Goal: Task Accomplishment & Management: Use online tool/utility

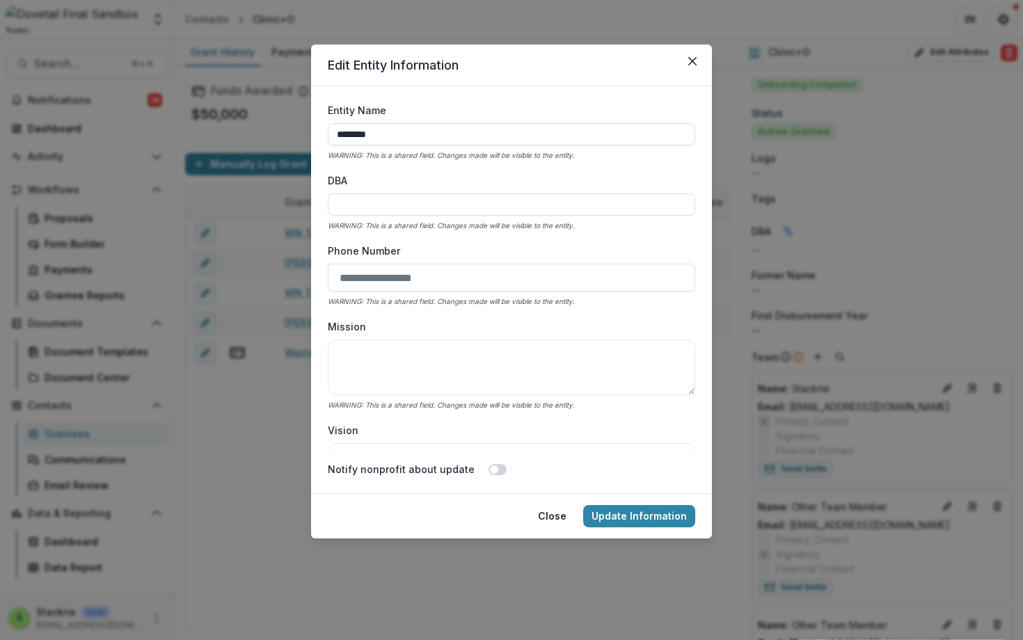
select select
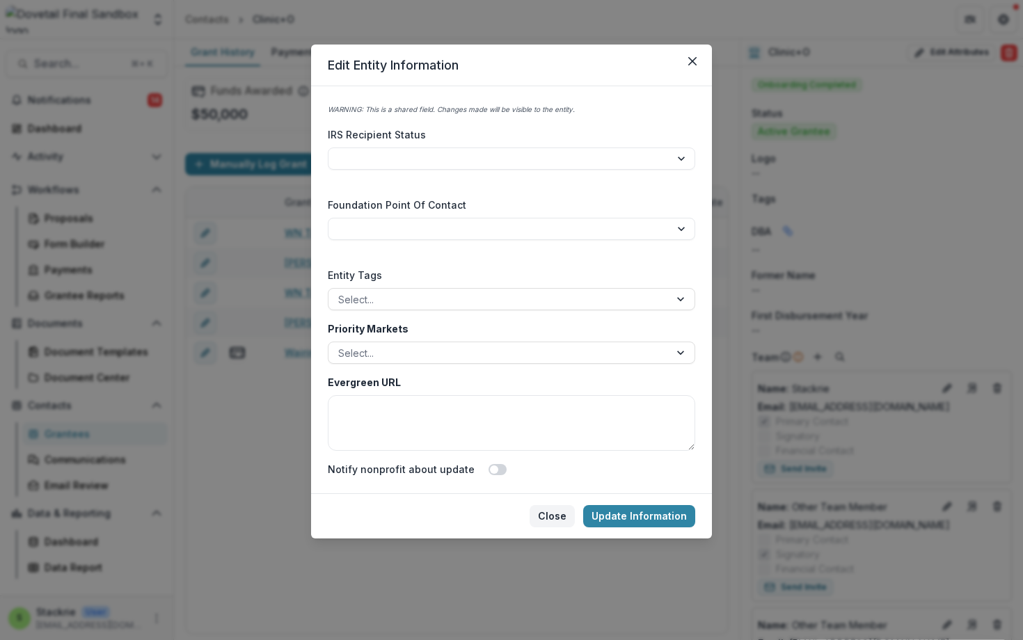
click at [549, 510] on button "Close" at bounding box center [552, 516] width 45 height 22
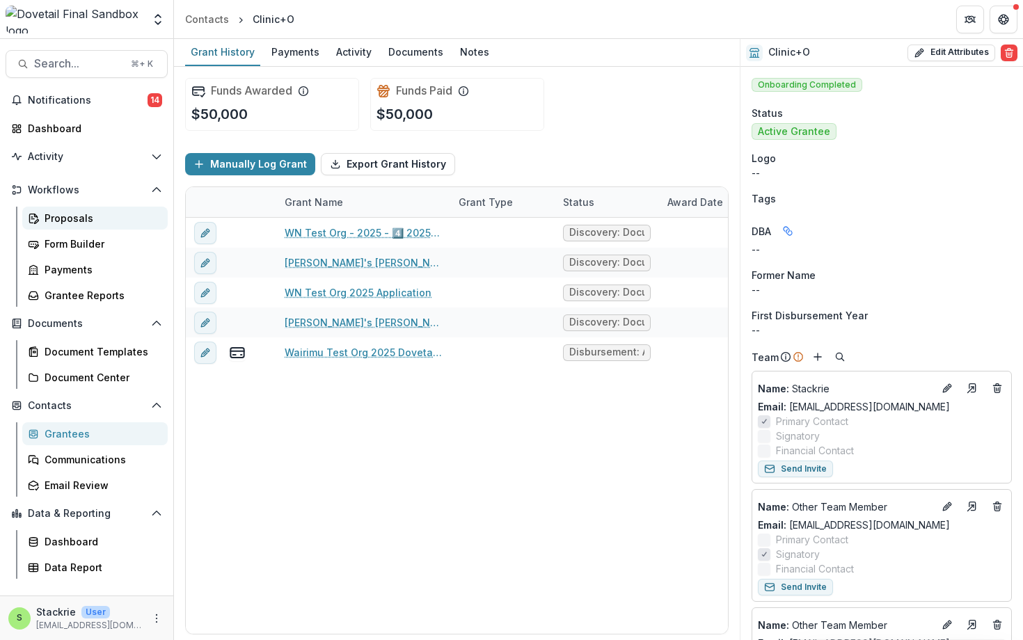
click at [58, 223] on div "Proposals" at bounding box center [101, 218] width 112 height 15
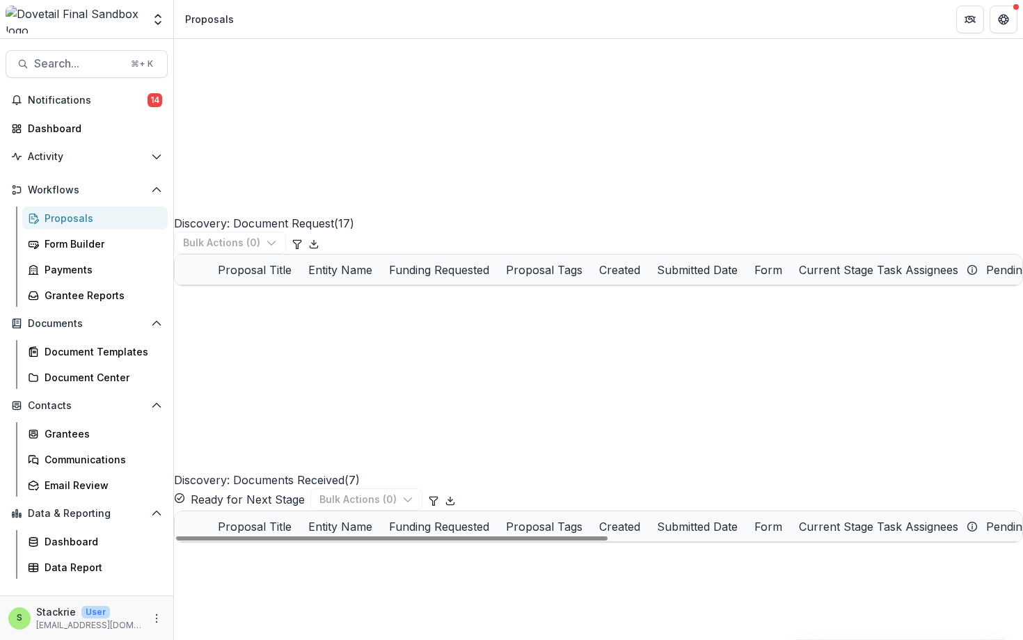
scroll to position [1022, 0]
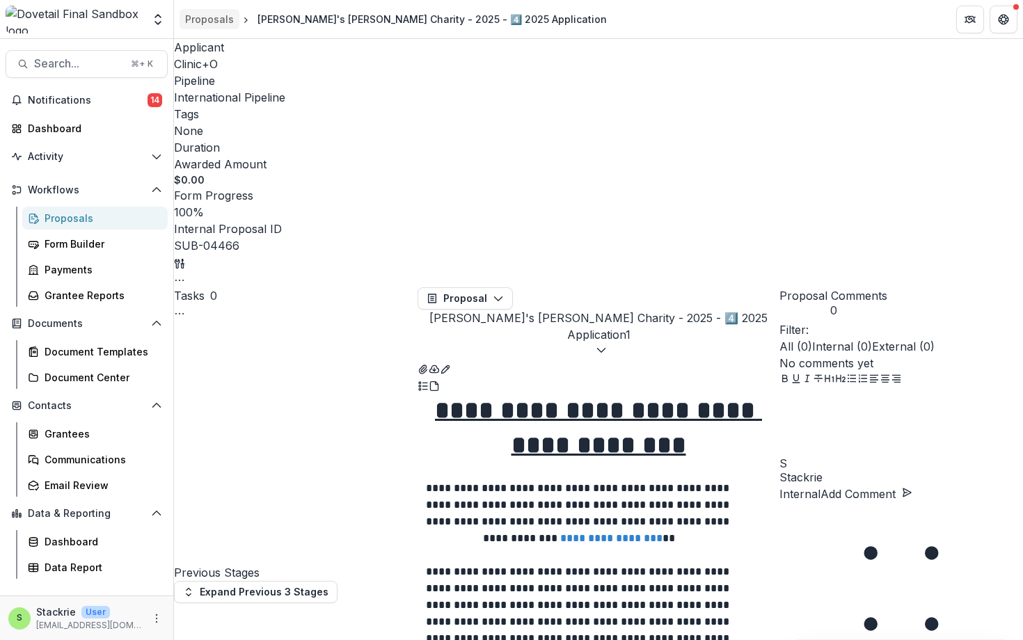
click at [212, 19] on div "Proposals" at bounding box center [209, 19] width 49 height 15
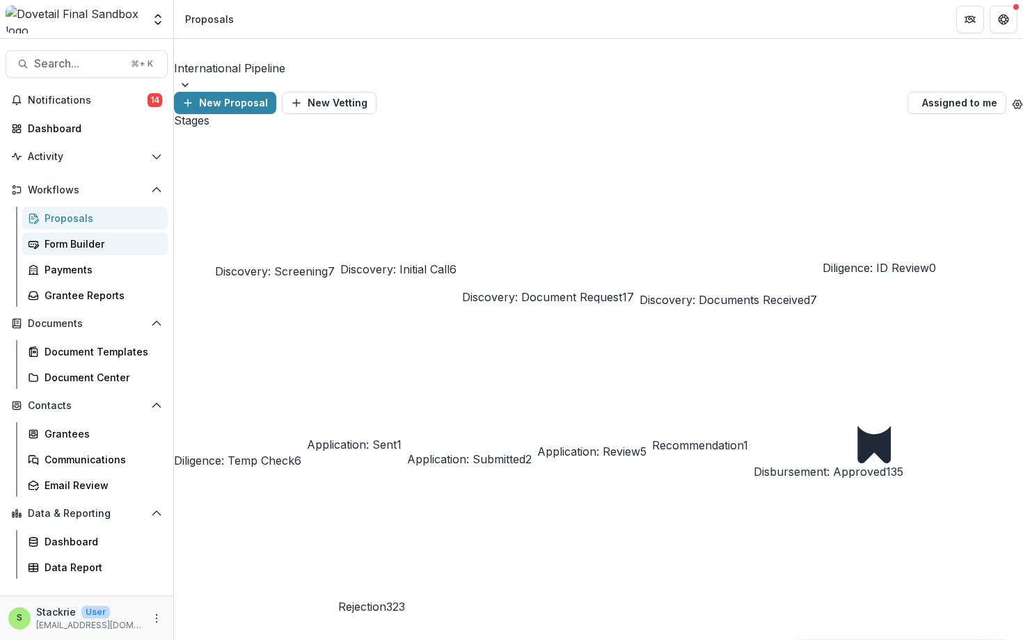
click at [91, 241] on div "Form Builder" at bounding box center [101, 244] width 112 height 15
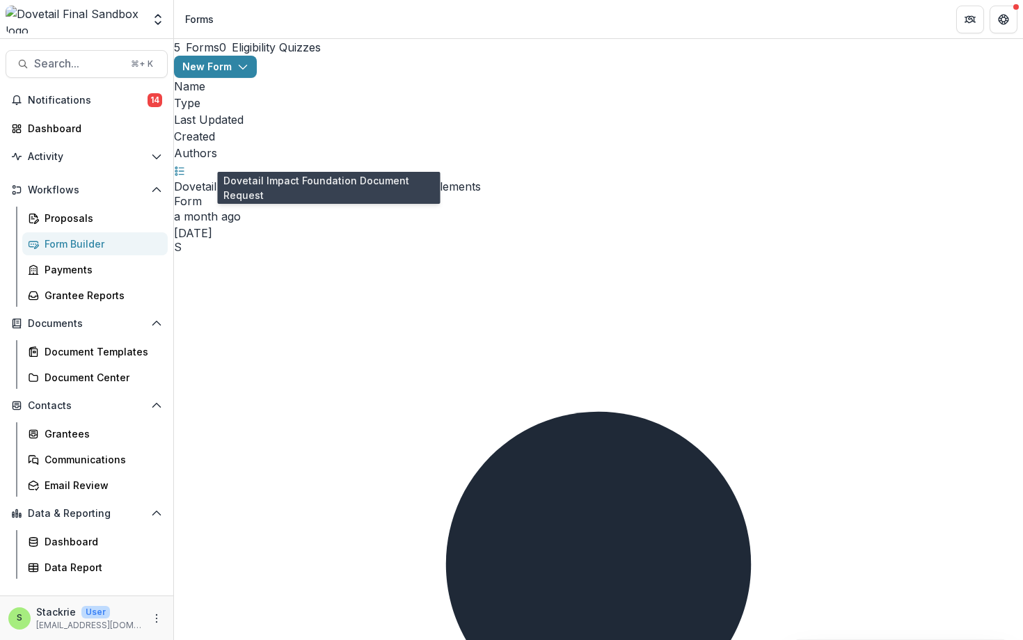
click at [328, 180] on link "Dovetail Impact Foundation Document Request" at bounding box center [298, 187] width 249 height 14
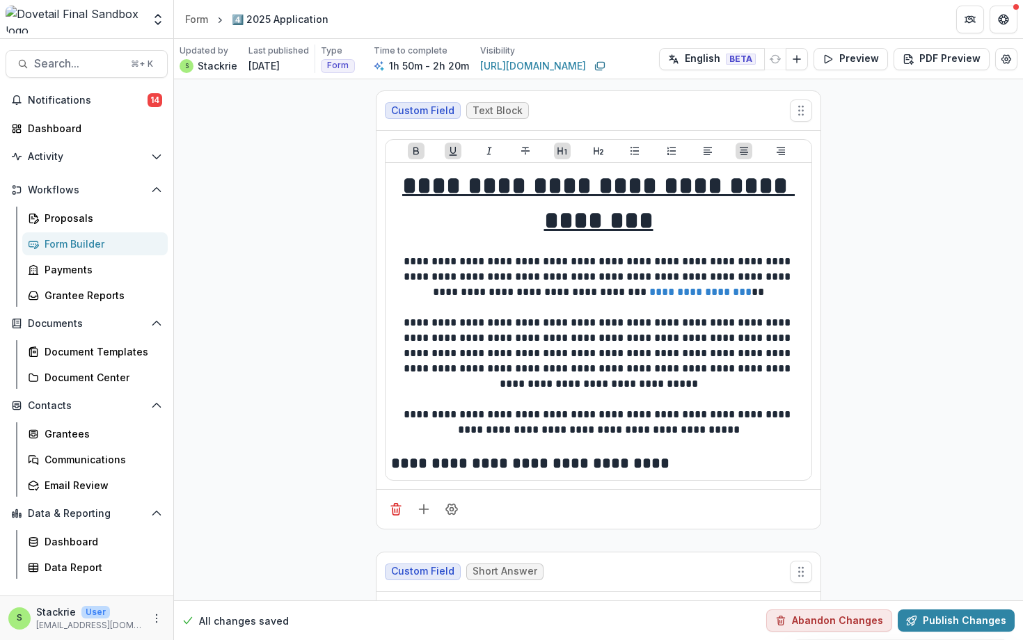
click at [605, 63] on icon "Copy link" at bounding box center [599, 66] width 11 height 11
click at [203, 22] on div "Form" at bounding box center [196, 19] width 23 height 15
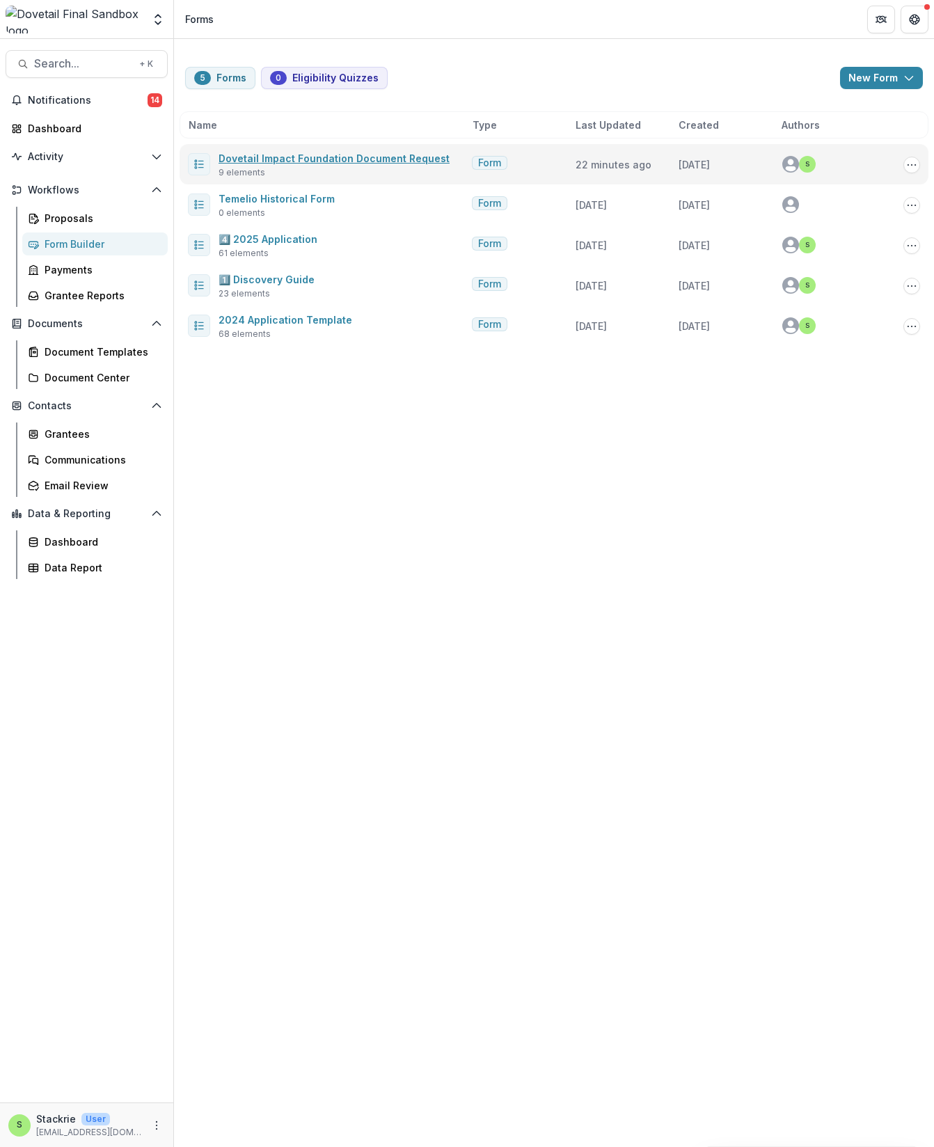
click at [376, 160] on link "Dovetail Impact Foundation Document Request" at bounding box center [334, 158] width 231 height 12
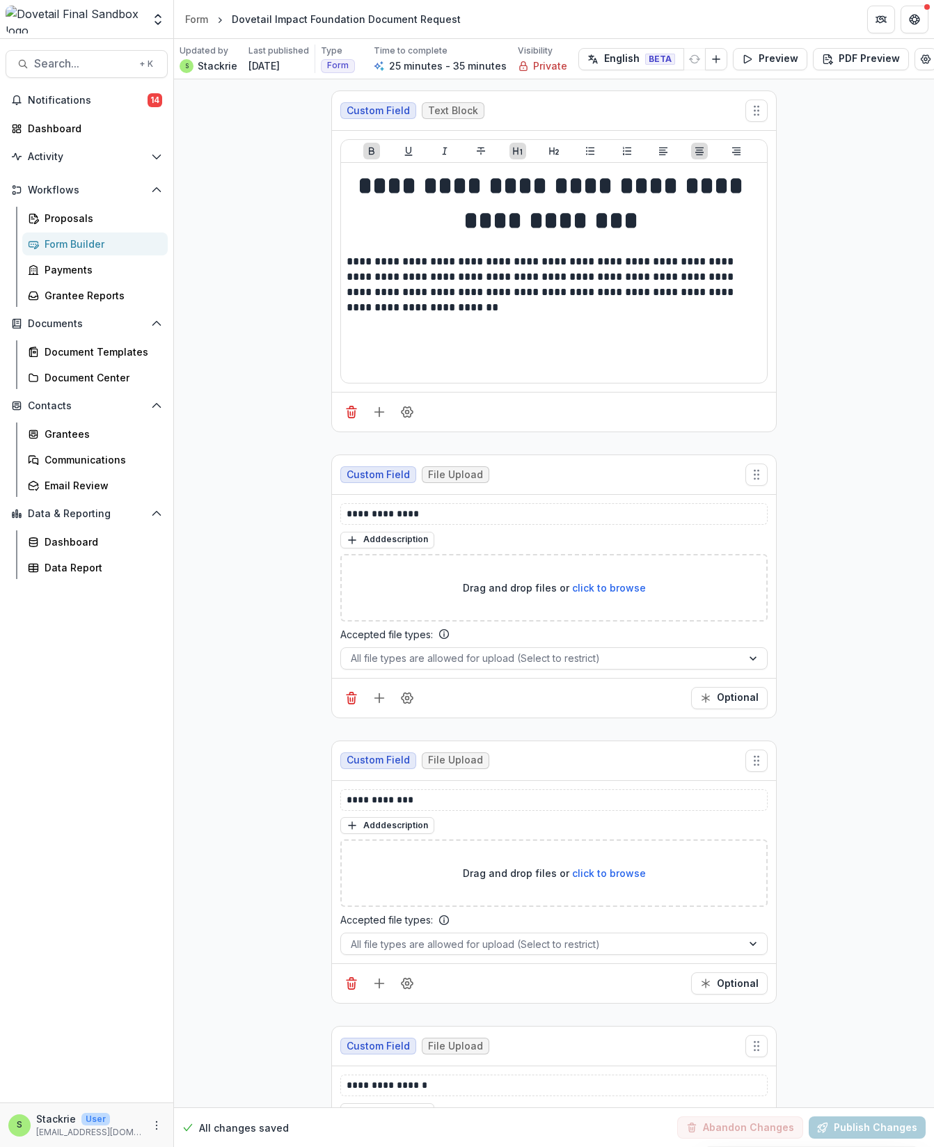
click at [201, 22] on div "Form" at bounding box center [196, 19] width 23 height 15
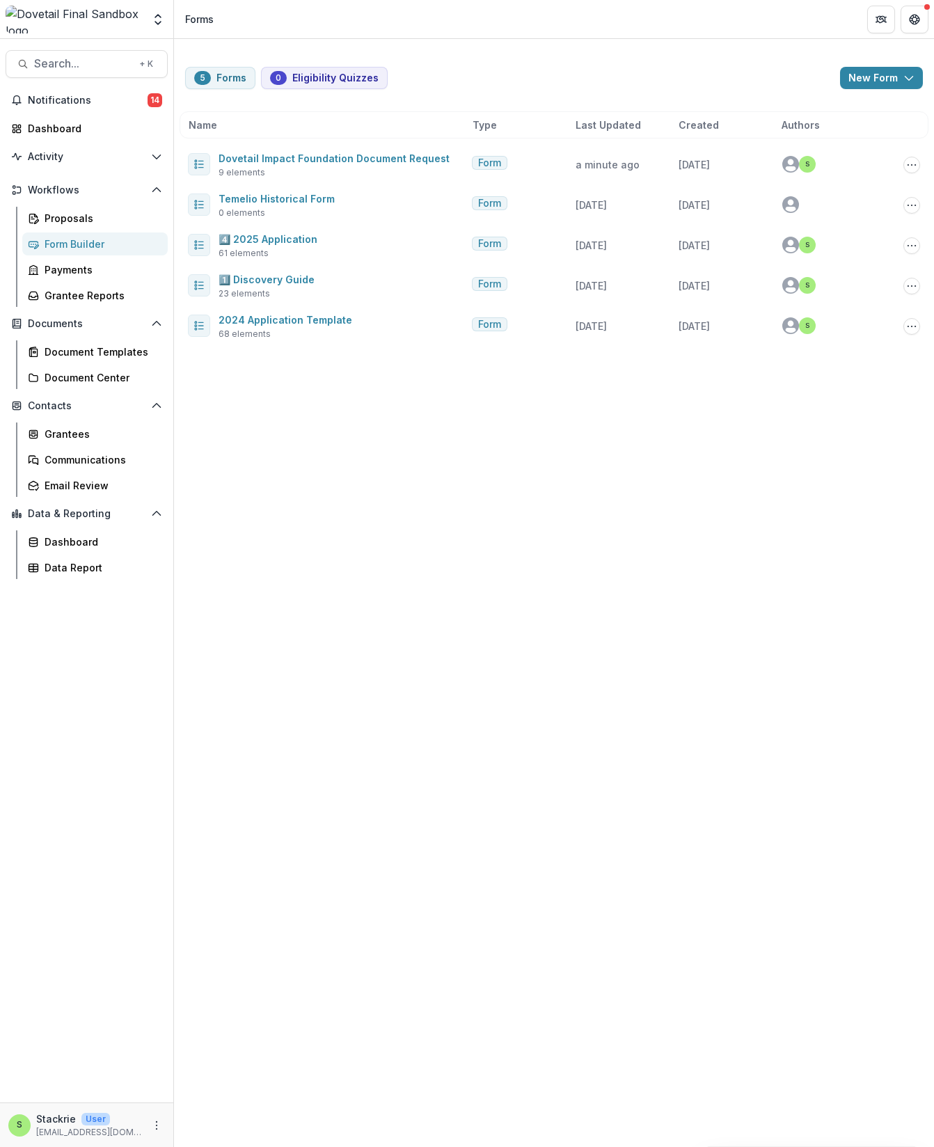
click at [334, 277] on div "1️⃣ Discovery Guide 23 elements" at bounding box center [327, 285] width 278 height 29
click at [281, 282] on link "1️⃣ Discovery Guide" at bounding box center [267, 280] width 96 height 12
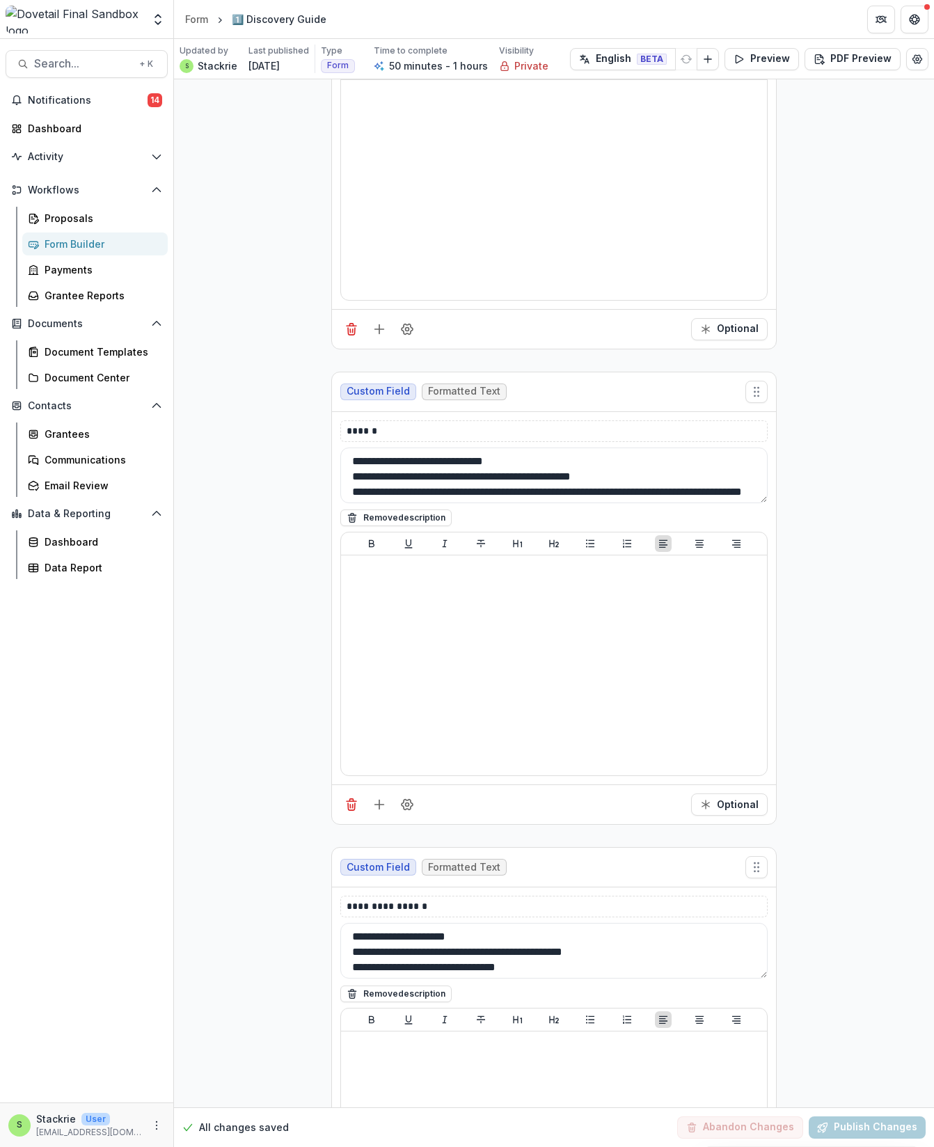
scroll to position [1719, 0]
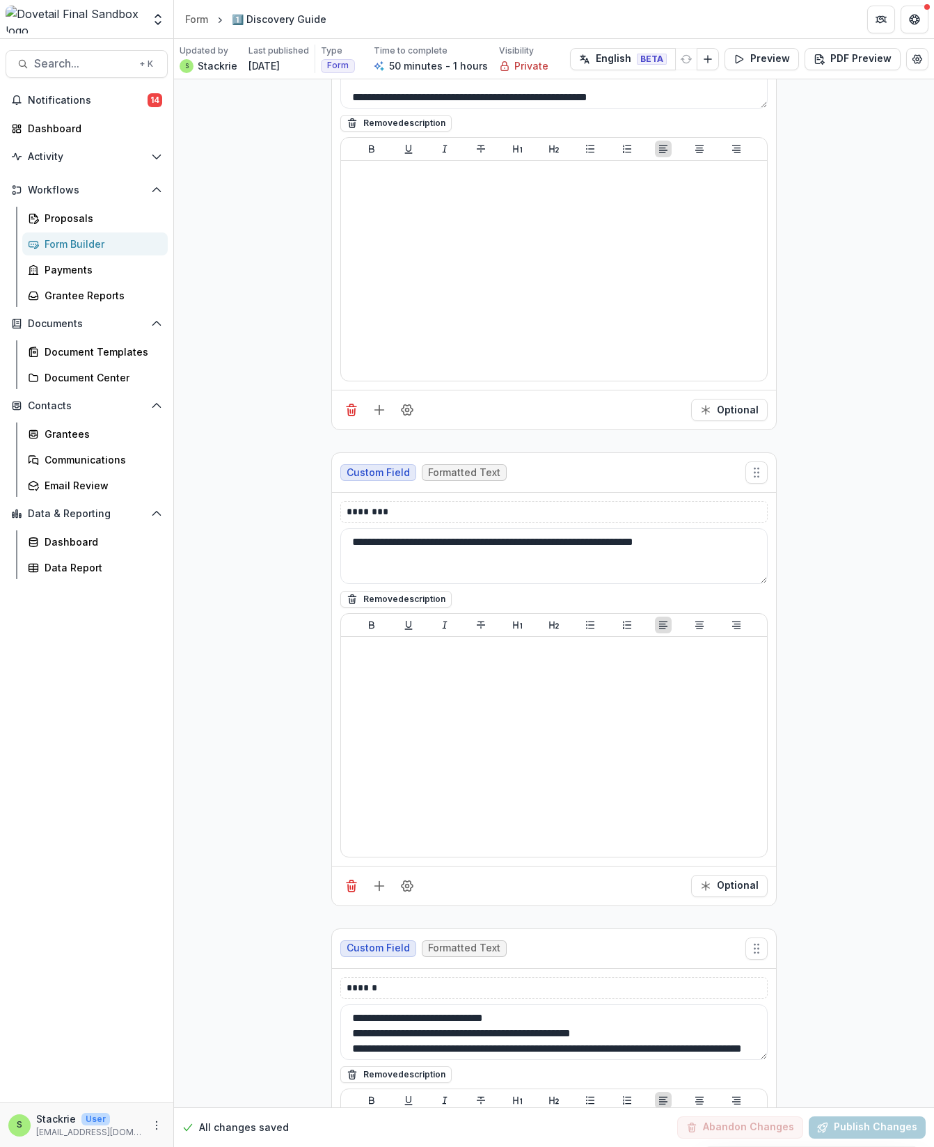
click at [204, 12] on div "Form" at bounding box center [196, 19] width 23 height 15
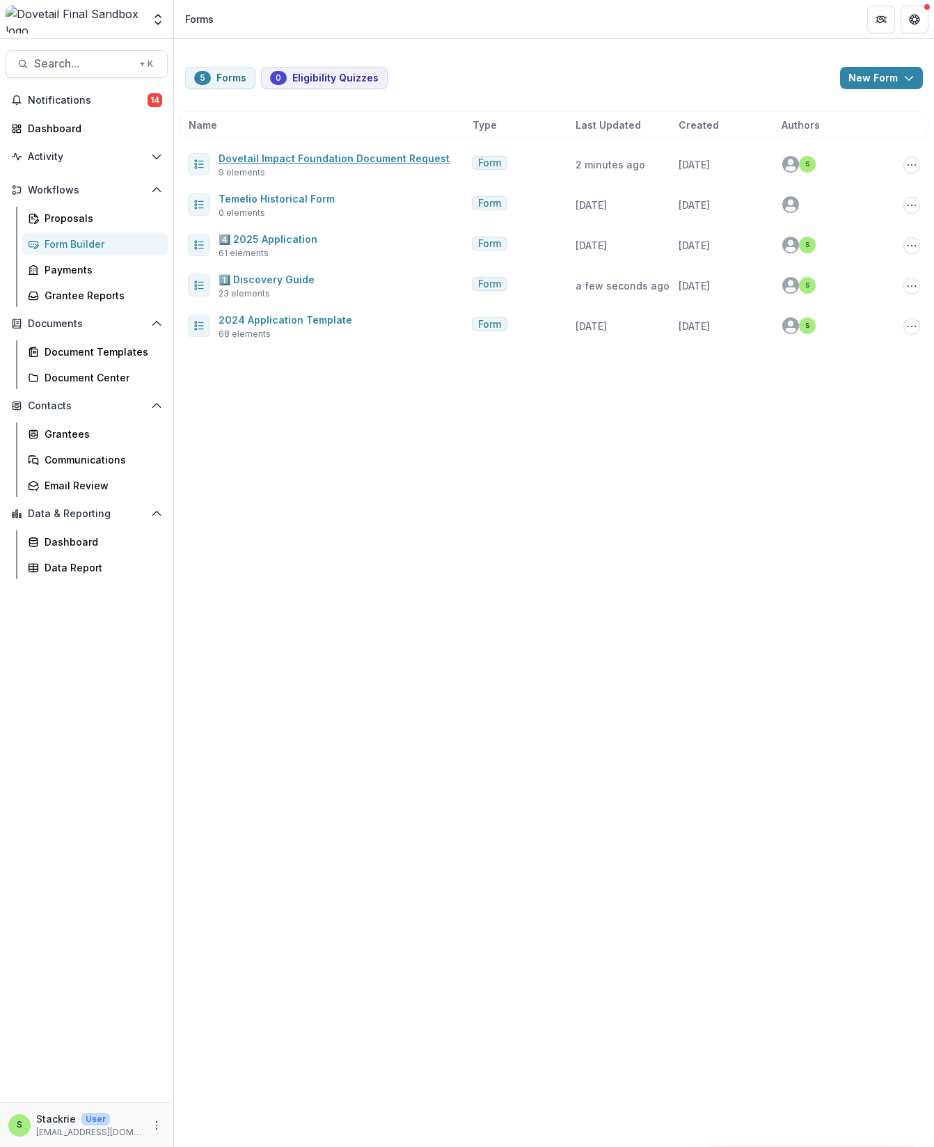
click at [348, 154] on link "Dovetail Impact Foundation Document Request" at bounding box center [334, 158] width 231 height 12
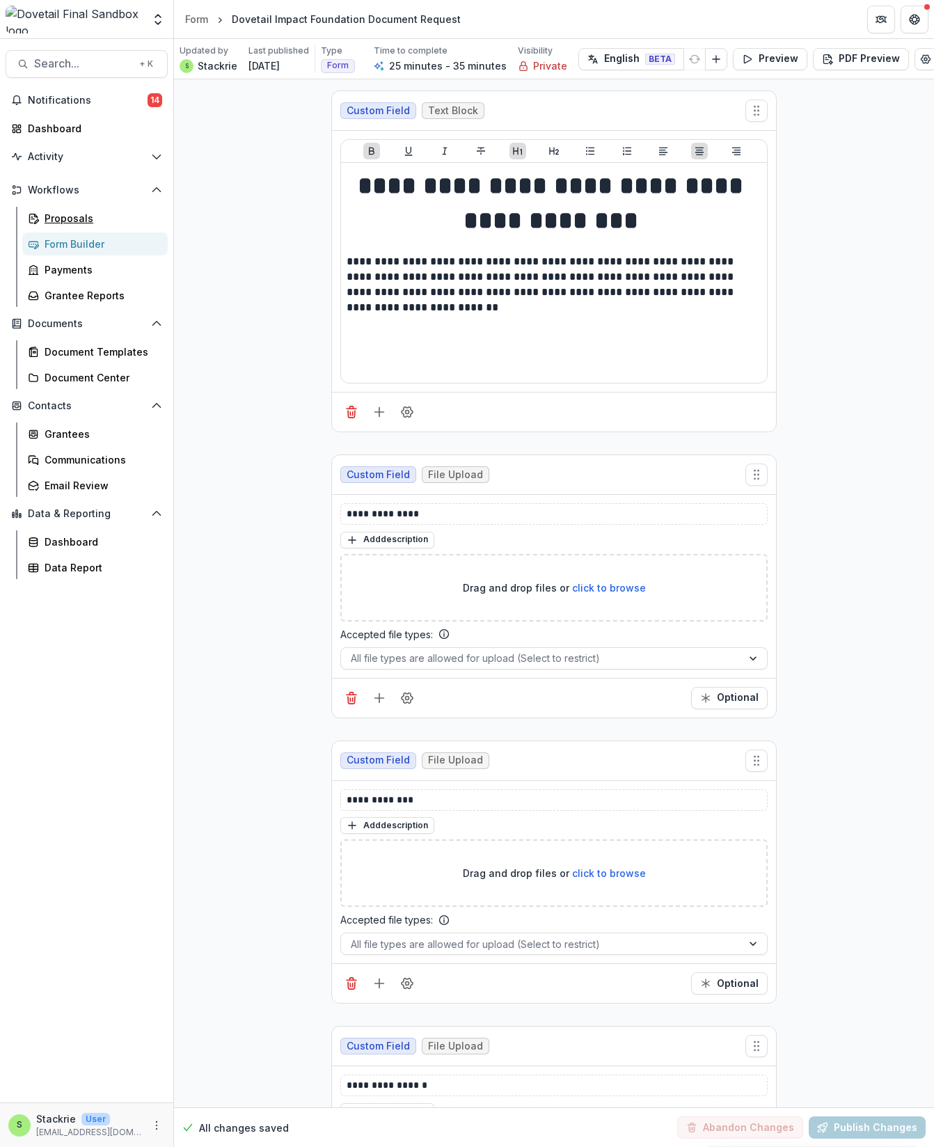
click at [74, 219] on div "Proposals" at bounding box center [101, 218] width 112 height 15
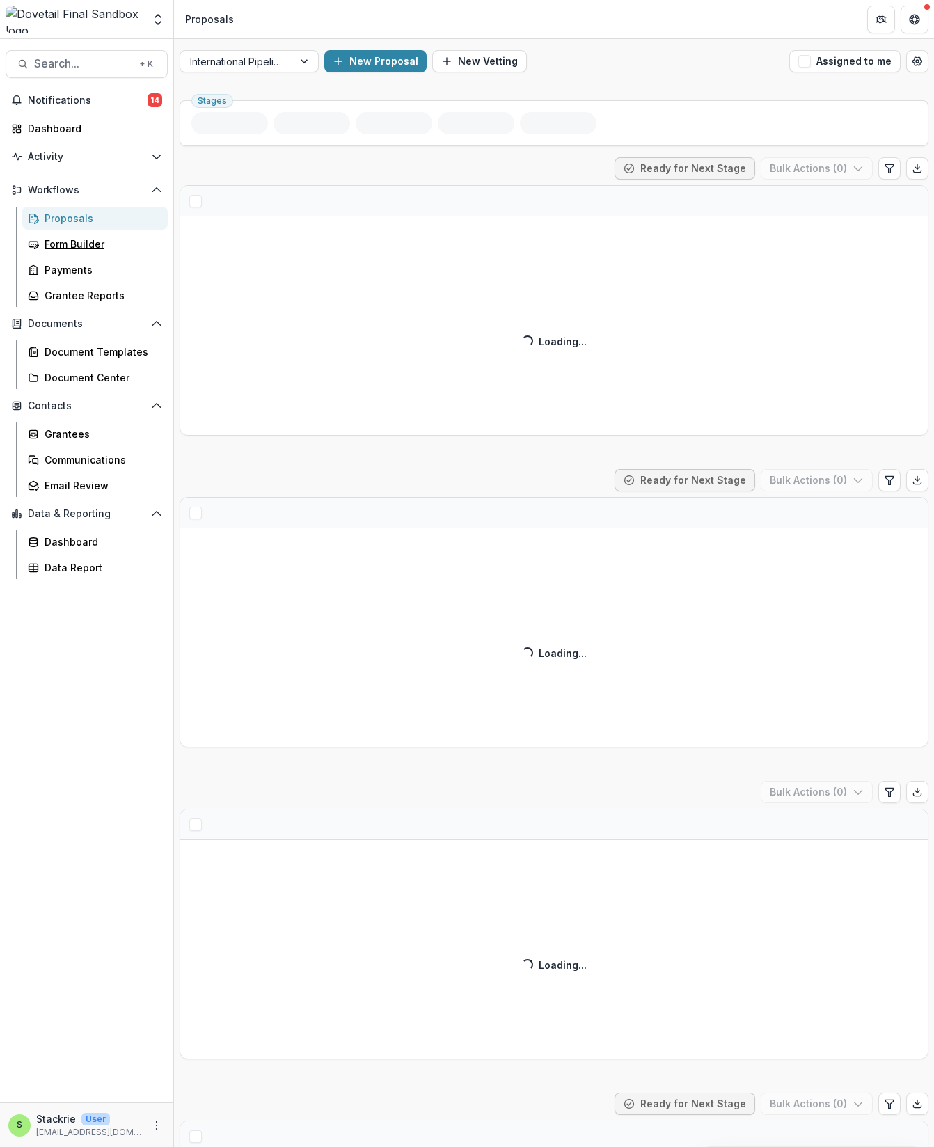
click at [65, 245] on div "Form Builder" at bounding box center [101, 244] width 112 height 15
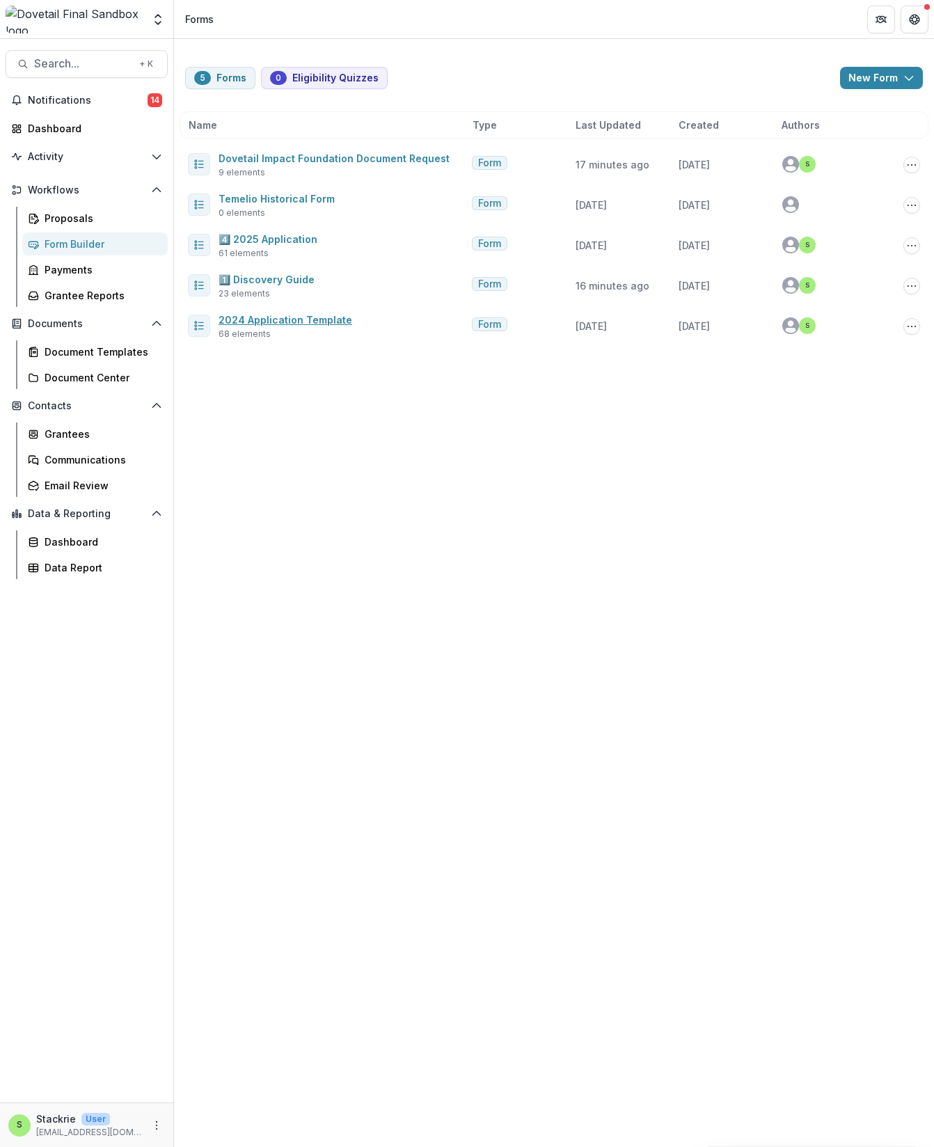
click at [324, 325] on link "2024 Application Template" at bounding box center [286, 320] width 134 height 12
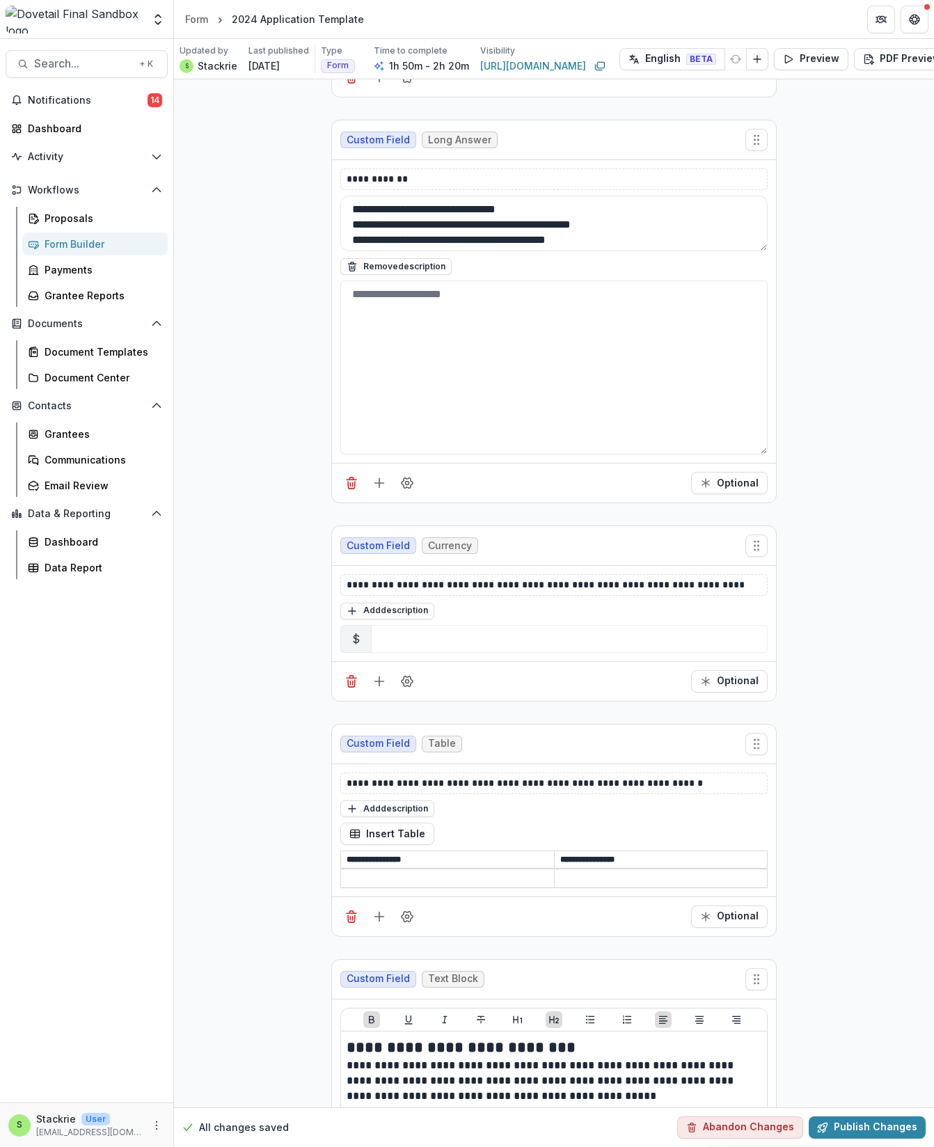
scroll to position [14619, 0]
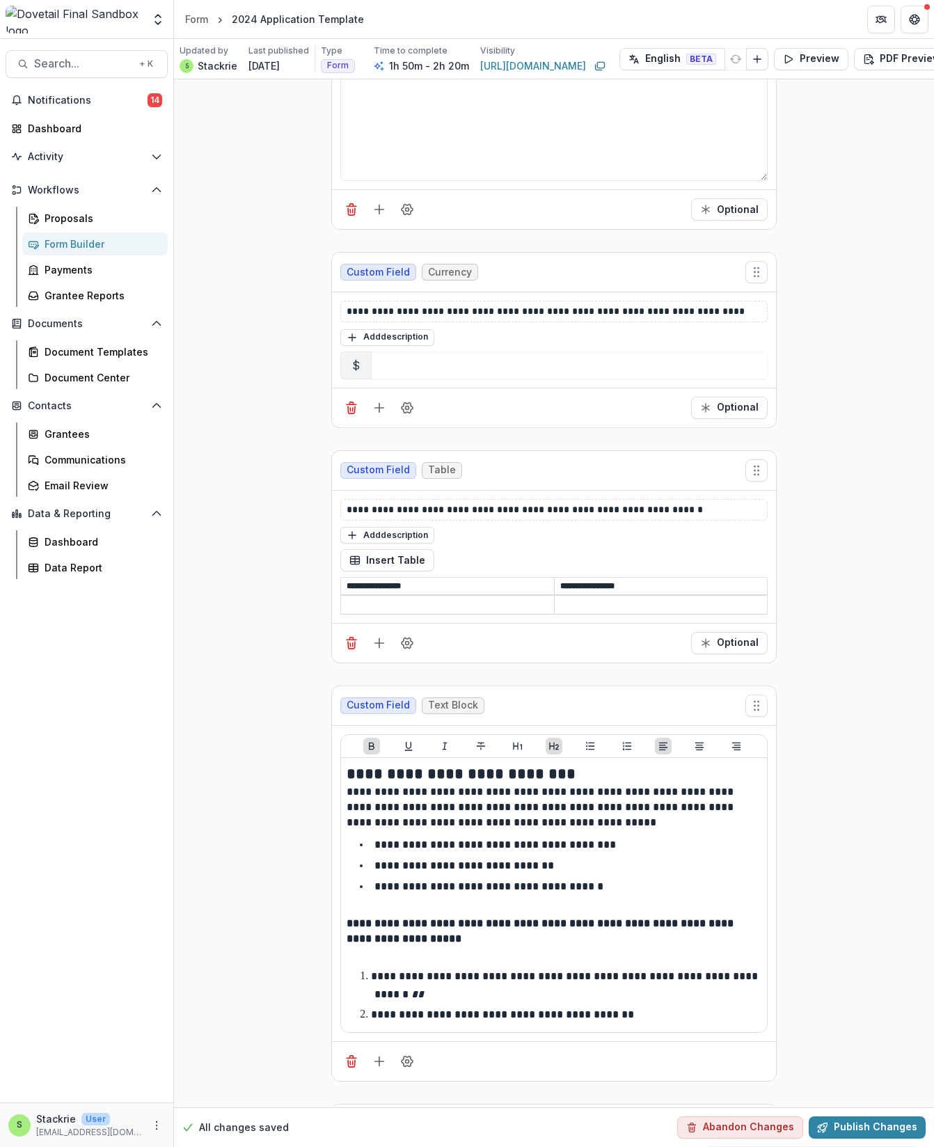
click at [604, 67] on rect "Copy link" at bounding box center [600, 65] width 7 height 6
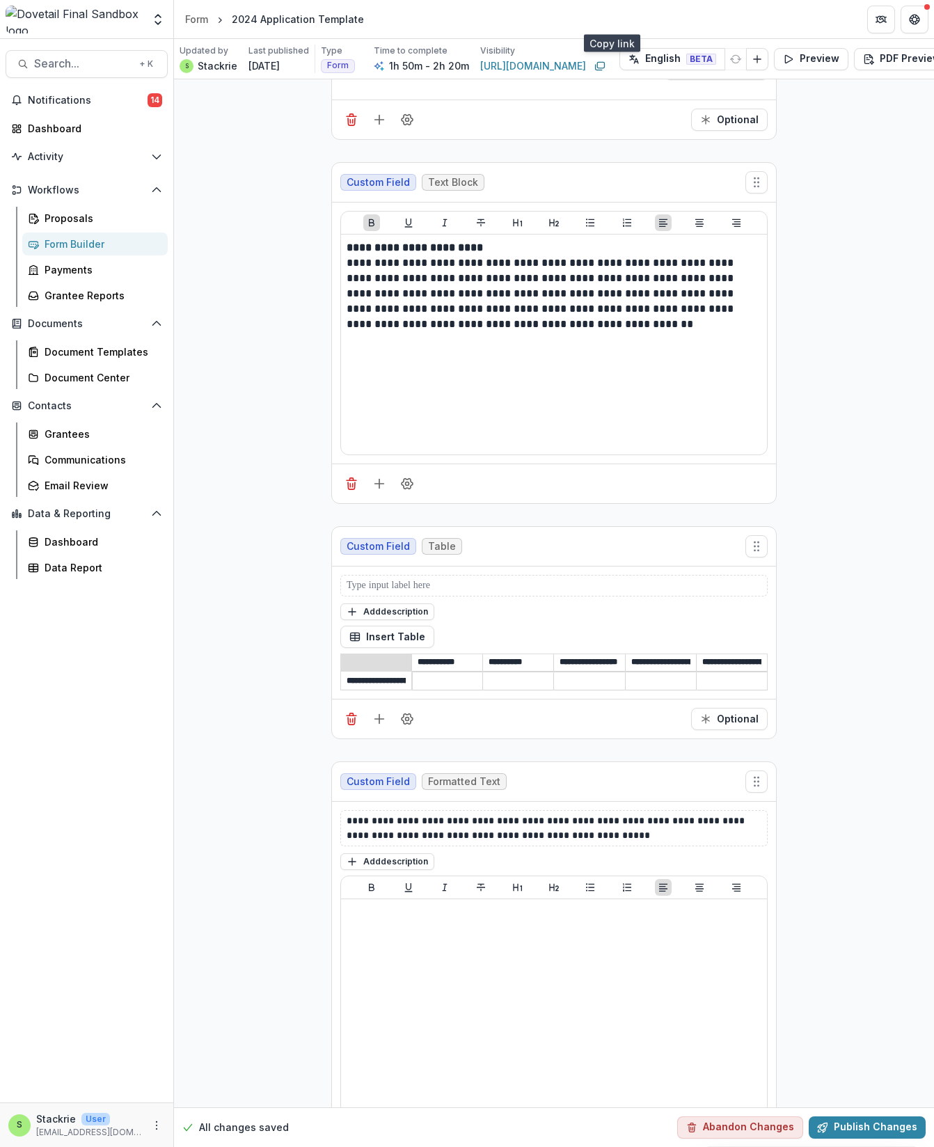
scroll to position [16467, 0]
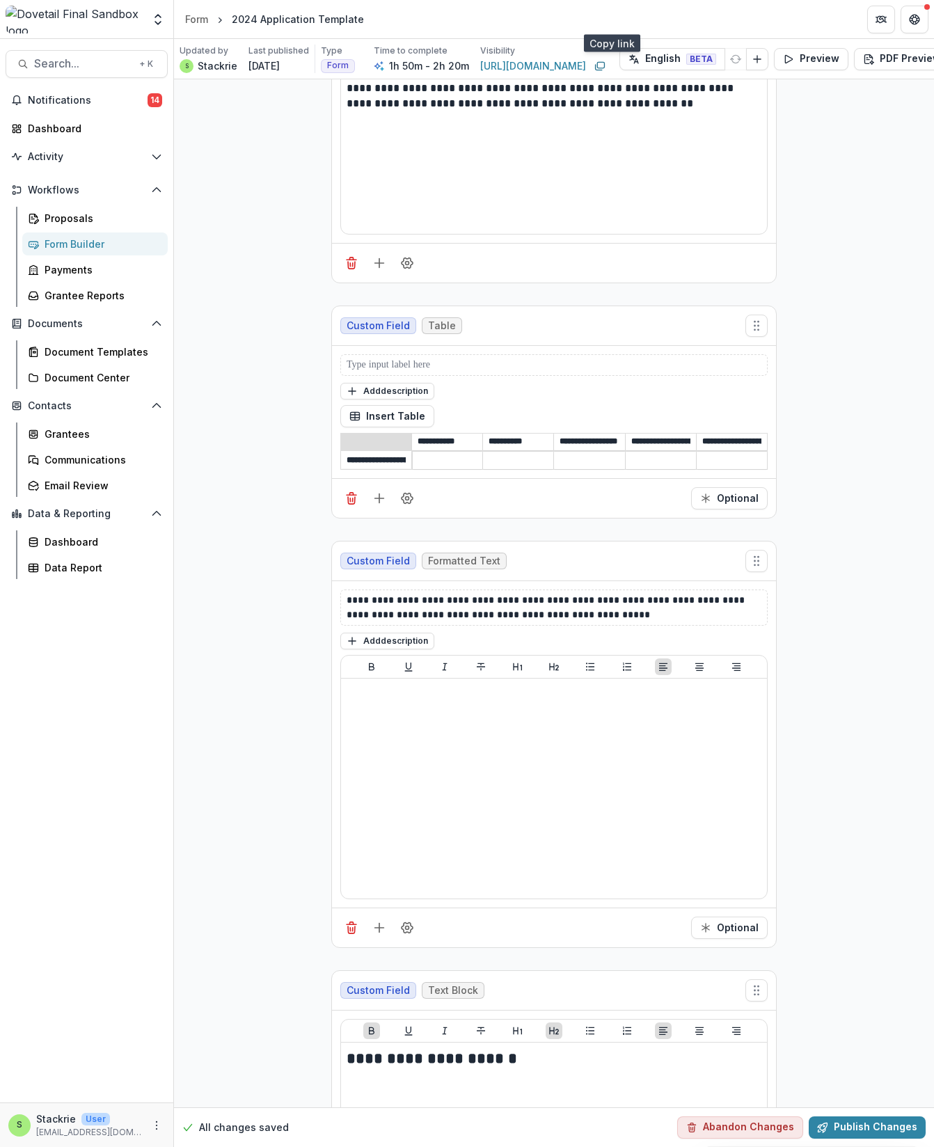
click at [604, 64] on rect "Copy link" at bounding box center [600, 65] width 7 height 6
click at [573, 68] on link "https://app.trytemelio.com/form/d5bbb4d9-0580-4d55-9f51-a4a9020cf8fb" at bounding box center [533, 65] width 106 height 15
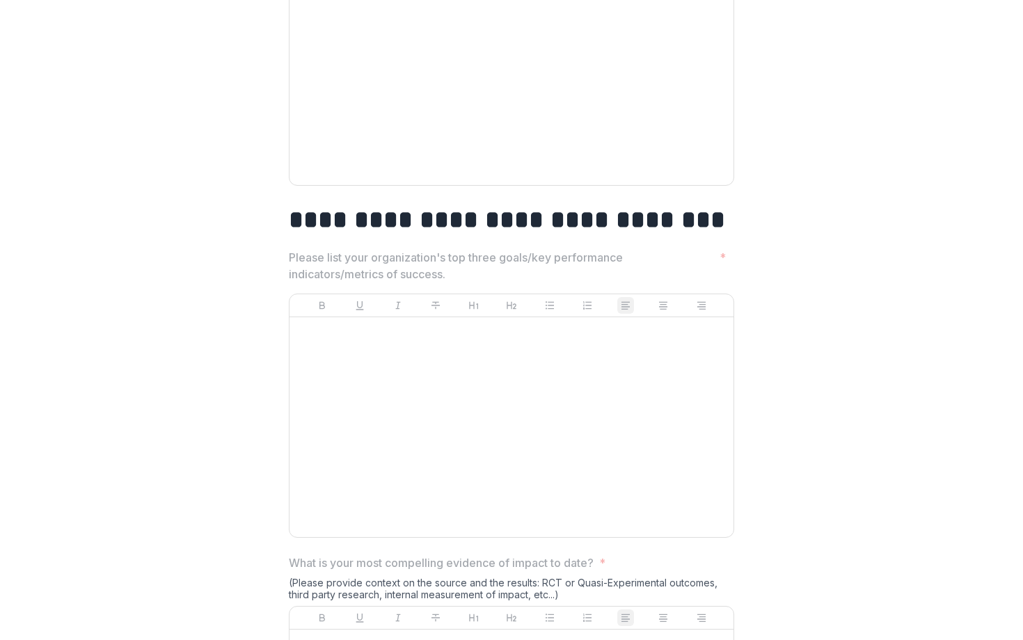
scroll to position [2955, 0]
